Goal: Task Accomplishment & Management: Use online tool/utility

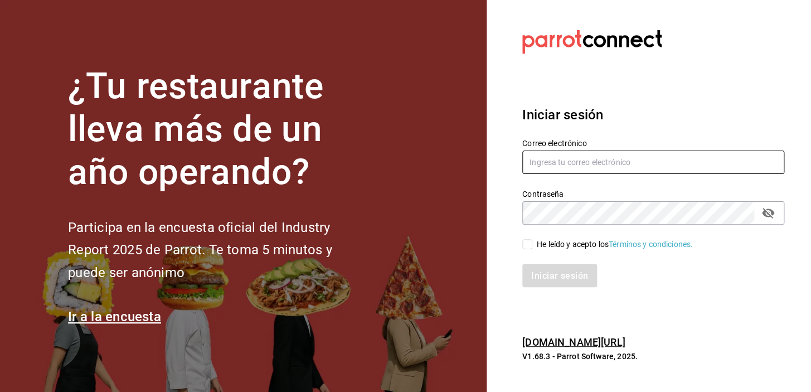
type input "[EMAIL_ADDRESS][DOMAIN_NAME]"
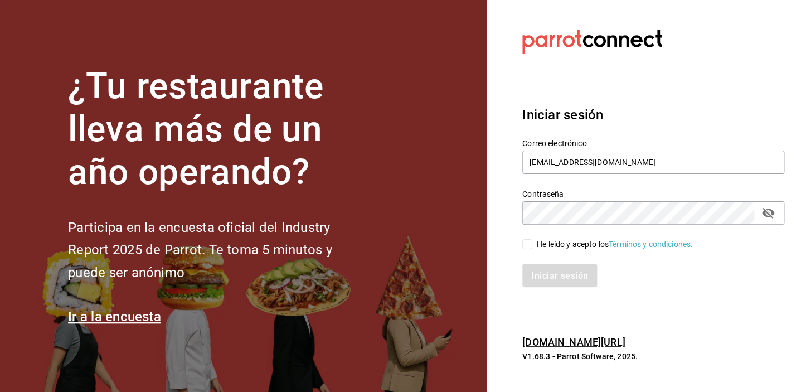
click at [529, 244] on input "He leído y acepto los Términos y condiciones." at bounding box center [527, 244] width 10 height 10
checkbox input "true"
click at [556, 271] on font "Iniciar sesión" at bounding box center [559, 275] width 57 height 11
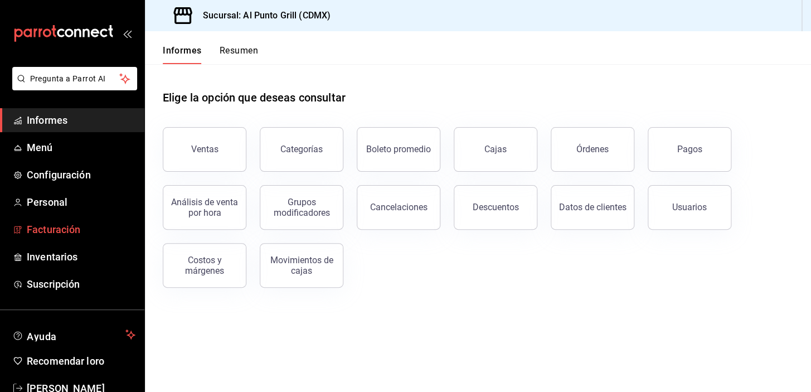
click at [50, 230] on font "Facturación" at bounding box center [53, 229] width 53 height 12
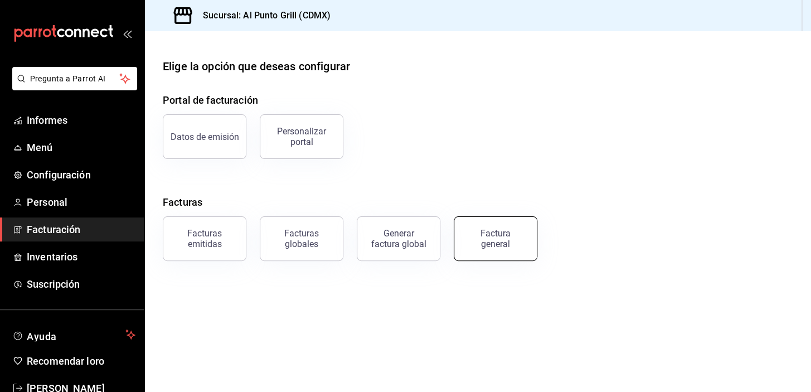
click at [492, 229] on font "Factura general" at bounding box center [495, 238] width 30 height 21
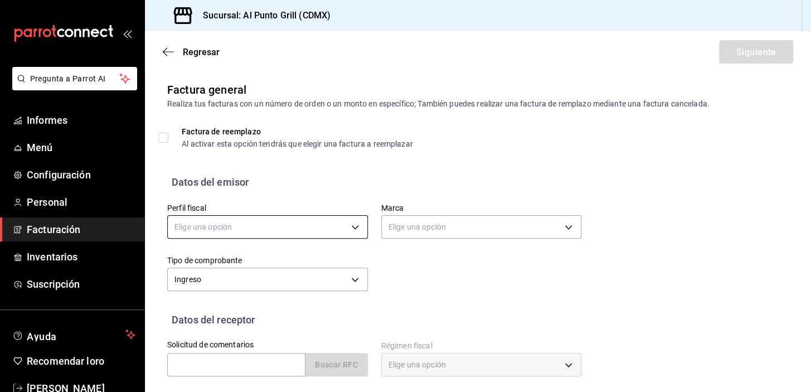
click at [350, 223] on body "Pregunta a Parrot AI Informes Menú Configuración Personal Facturación Inventari…" at bounding box center [405, 196] width 811 height 392
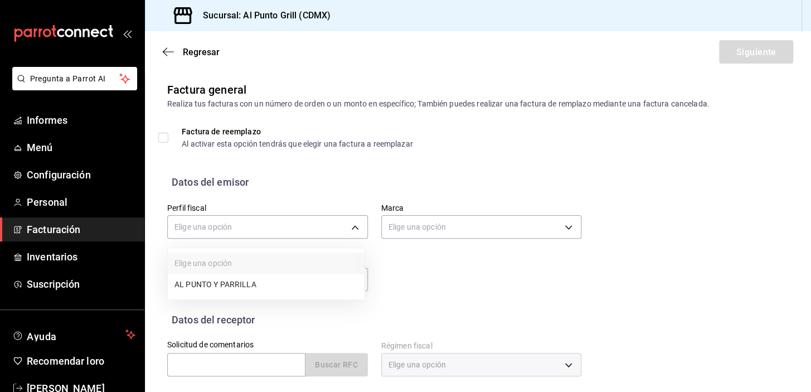
drag, startPoint x: 350, startPoint y: 223, endPoint x: 218, endPoint y: 277, distance: 143.2
click at [218, 280] on font "AL PUNTO Y PARRILLA" at bounding box center [215, 284] width 82 height 9
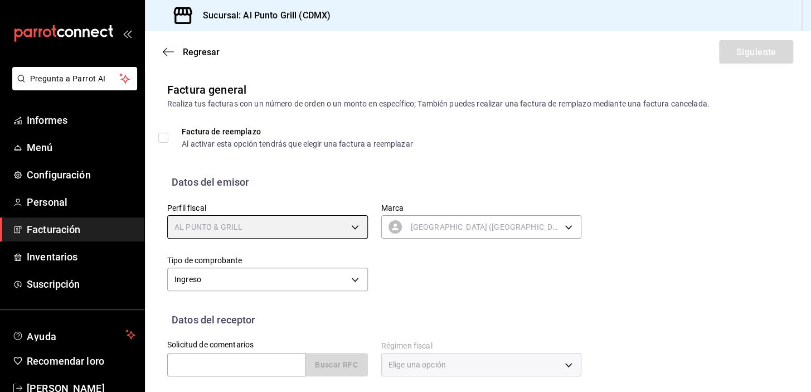
type input "711c2bc8-79b3-43e0-95de-ea7f23beadbf"
type input "359452a4-77df-4a2a-96d1-dbb27ae34e49"
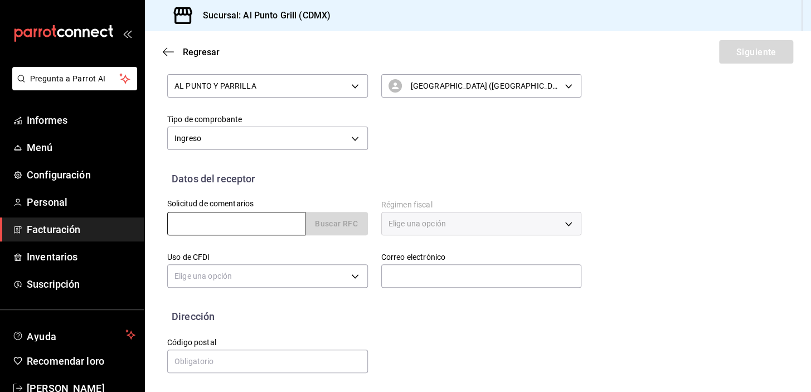
click at [217, 221] on input "text" at bounding box center [236, 223] width 138 height 23
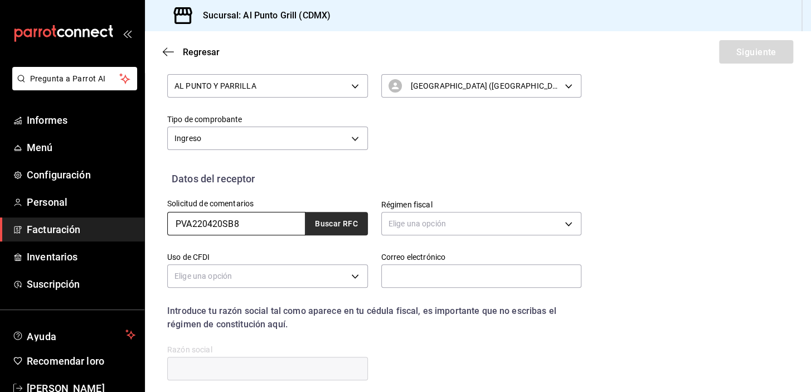
type input "PVA220420SB8"
click at [321, 227] on font "Buscar RFC" at bounding box center [336, 224] width 43 height 9
type input "alpunto.grill04@gmail.com"
type input "13210"
type input "PRECIO Y VARIEDAD"
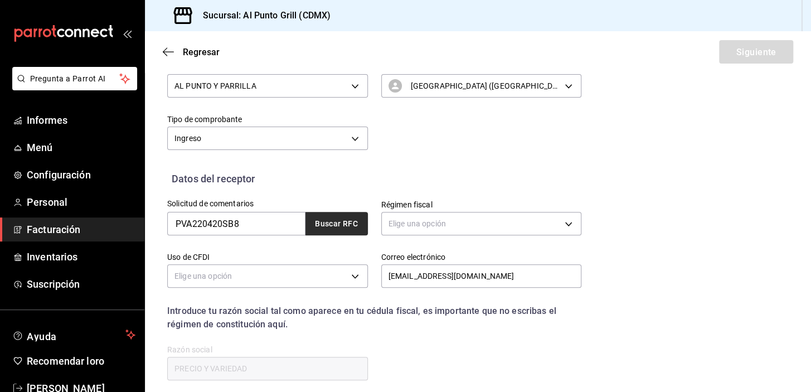
type input "601"
type input "G03"
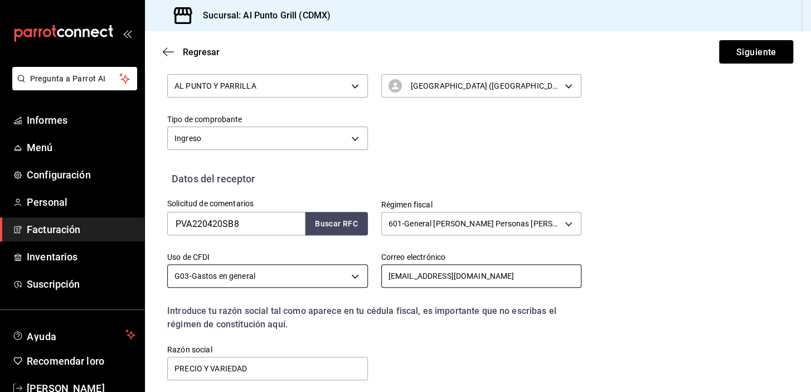
drag, startPoint x: 486, startPoint y: 276, endPoint x: 361, endPoint y: 279, distance: 125.4
click at [361, 279] on div "Solicitud de comentarios PVA220420SB8 Buscar RFC Régimen fiscal 601 - General d…" at bounding box center [367, 284] width 427 height 196
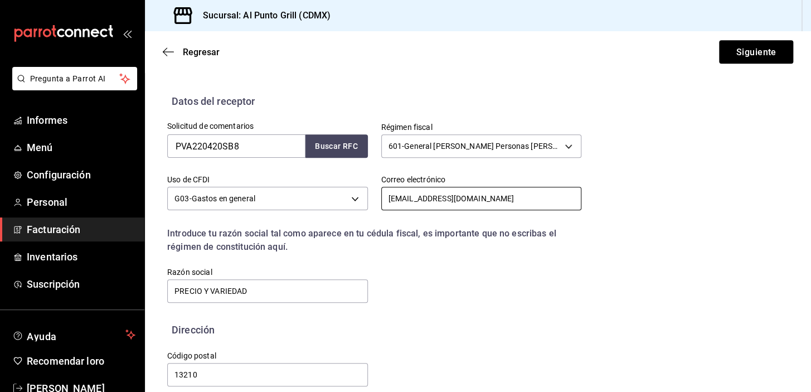
scroll to position [232, 0]
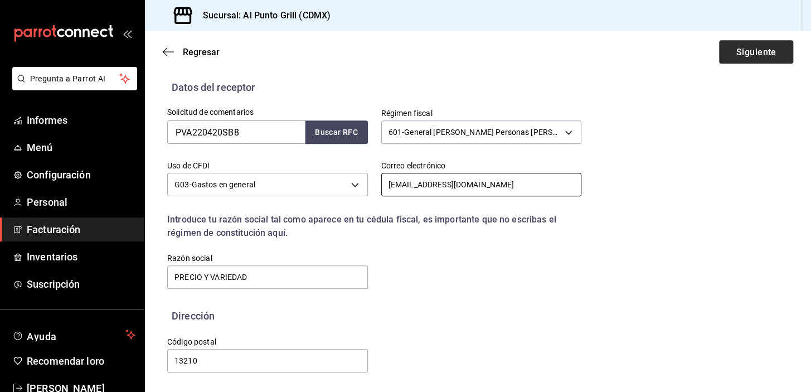
type input "anamorales@izca.com.mx"
click at [735, 53] on font "Siguiente" at bounding box center [755, 51] width 40 height 11
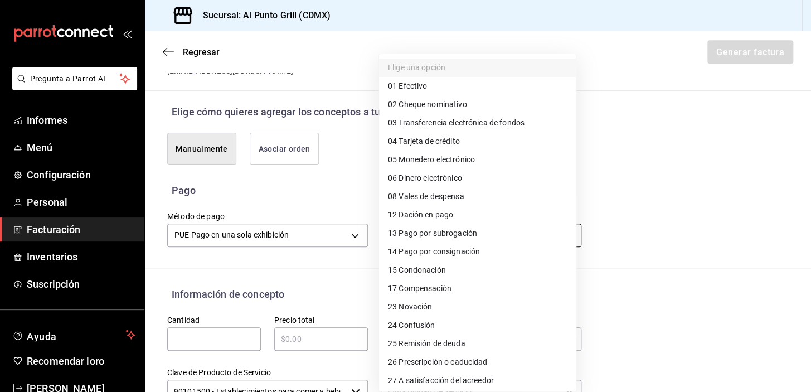
click at [412, 234] on body "Pregunta a Parrot AI Informes Menú Configuración Personal Facturación Inventari…" at bounding box center [405, 196] width 811 height 392
click at [430, 141] on font "Tarjeta de crédito" at bounding box center [428, 141] width 61 height 9
type input "04"
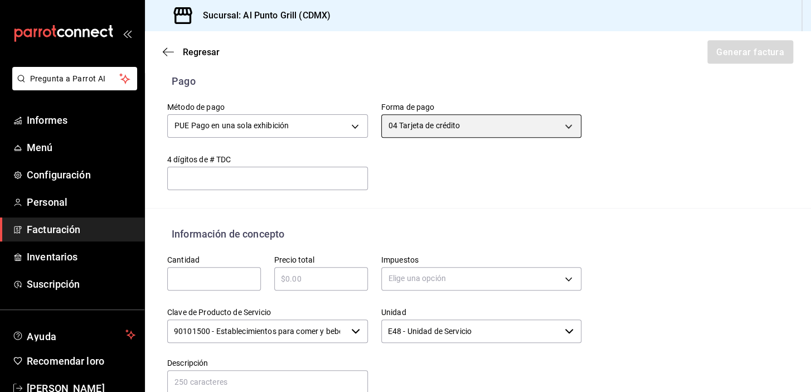
scroll to position [384, 0]
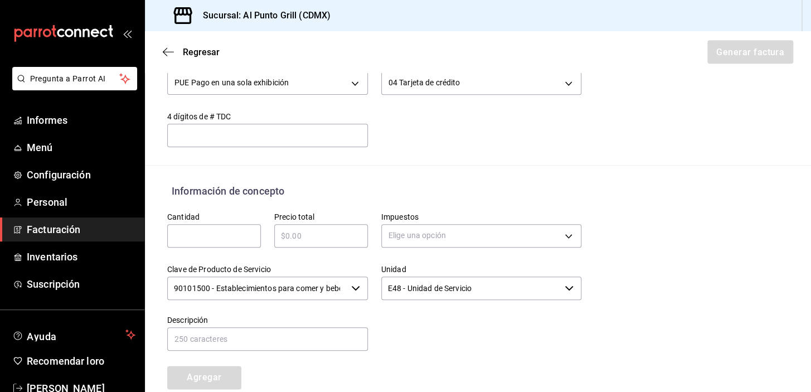
click at [193, 229] on input "text" at bounding box center [214, 235] width 94 height 13
type input "1"
click at [293, 237] on input "text" at bounding box center [321, 235] width 94 height 13
type input "$1075"
click at [402, 228] on body "Pregunta a Parrot AI Informes Menú Configuración Personal Facturación Inventari…" at bounding box center [405, 196] width 811 height 392
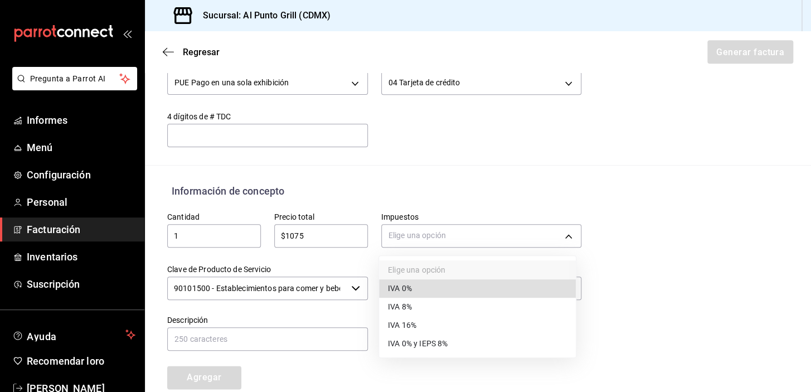
click at [416, 320] on font "IVA 16%" at bounding box center [402, 324] width 28 height 9
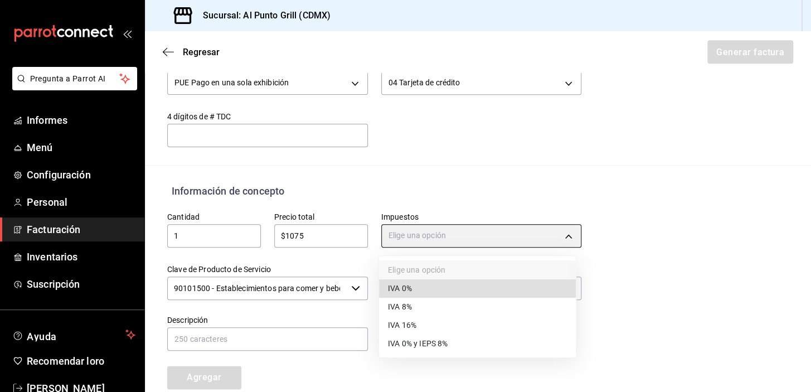
type input "IVA_16"
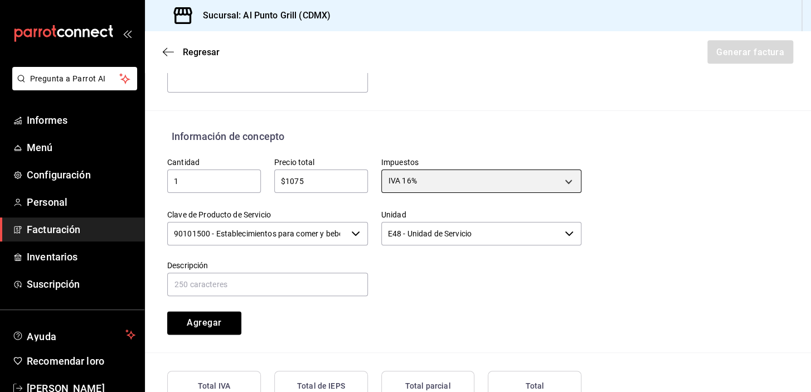
scroll to position [485, 0]
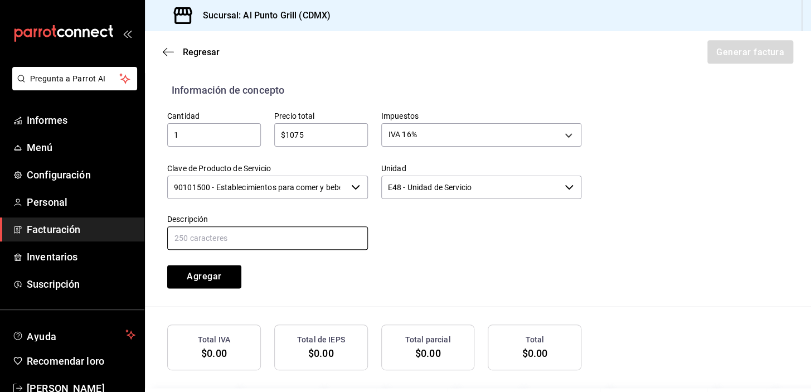
click at [201, 234] on input "text" at bounding box center [267, 237] width 201 height 23
type input "CONSUMO DE ALIMENTOS"
click at [215, 276] on font "Agregar" at bounding box center [204, 276] width 35 height 11
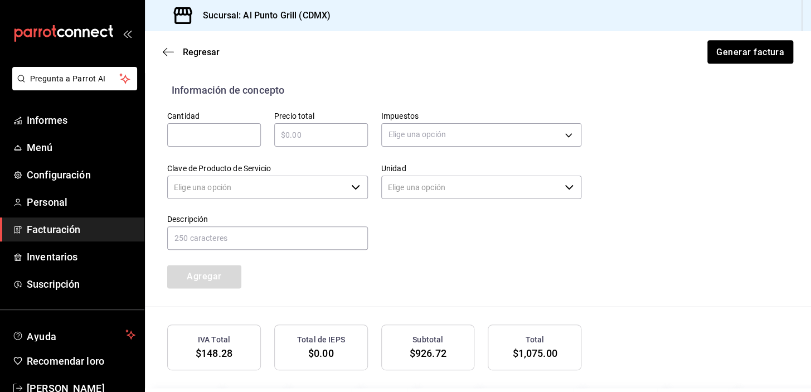
type input "90101500 - Establecimientos para comer y beber"
type input "E48 - Unidad de Servicio"
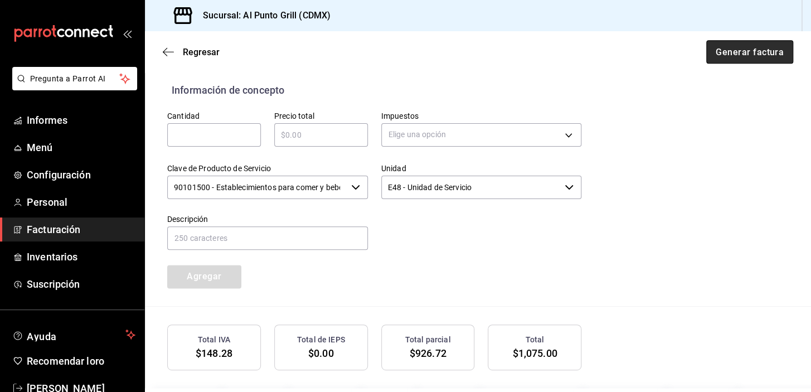
click at [747, 55] on font "Generar factura" at bounding box center [749, 51] width 68 height 11
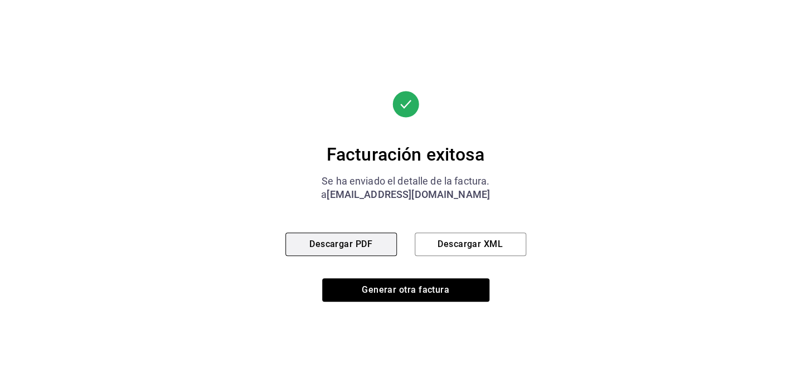
click at [365, 251] on button "Descargar PDF" at bounding box center [340, 243] width 111 height 23
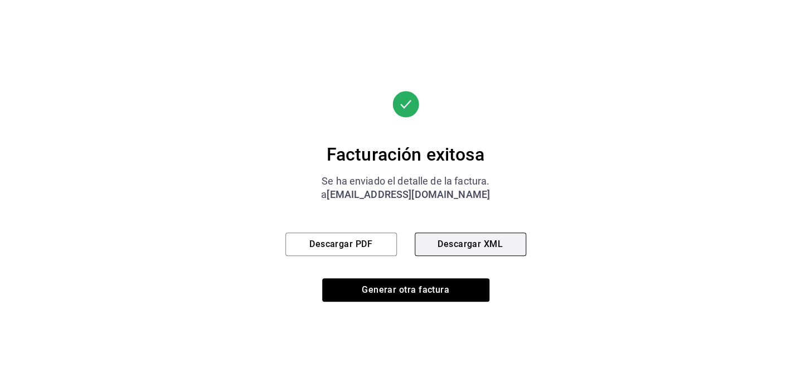
click at [450, 238] on font "Descargar XML" at bounding box center [469, 243] width 65 height 11
